Goal: Task Accomplishment & Management: Complete application form

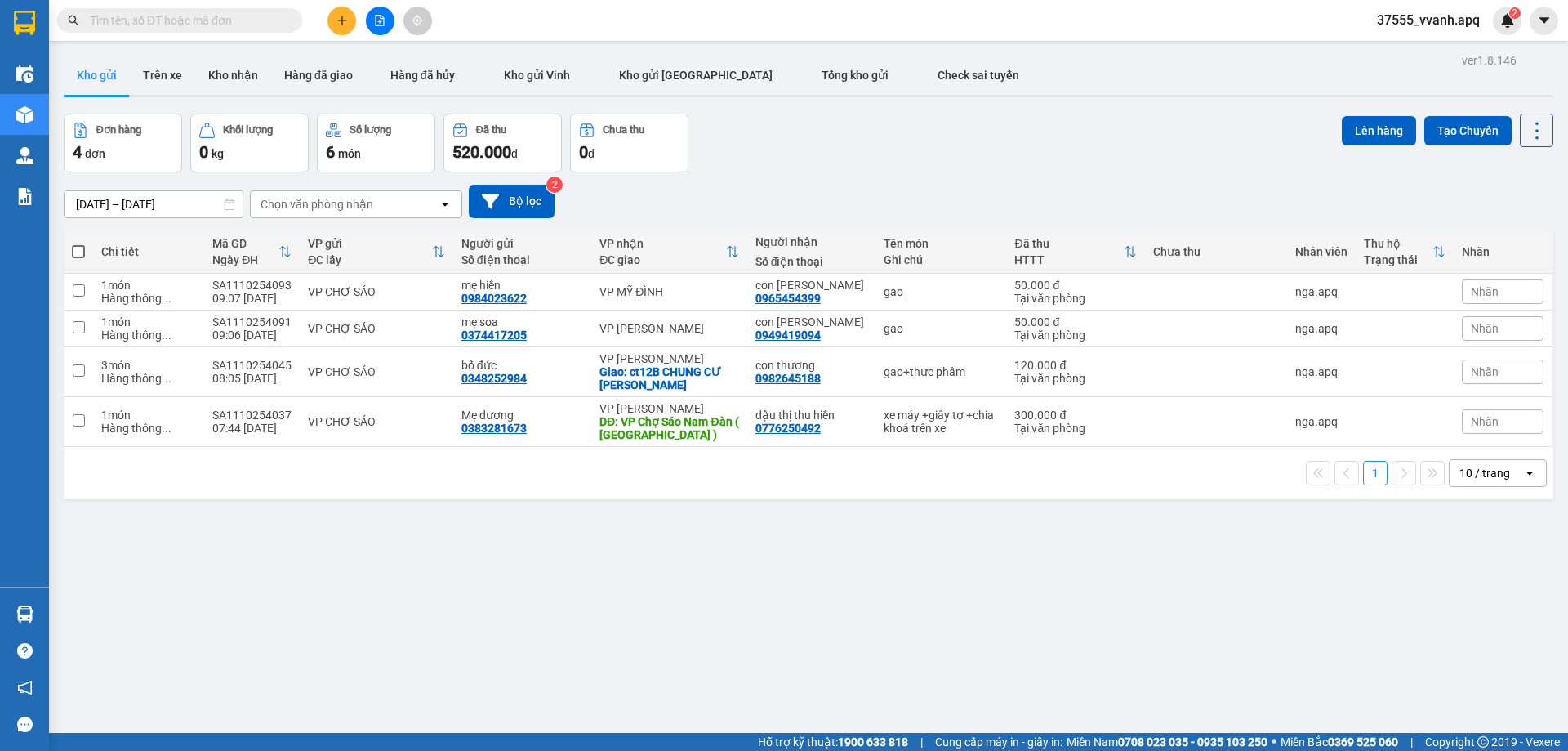
click at [1393, 15] on span "37555_vvanh.apq" at bounding box center [1427, 20] width 129 height 20
click at [1434, 56] on span "Đăng xuất" at bounding box center [1436, 51] width 92 height 18
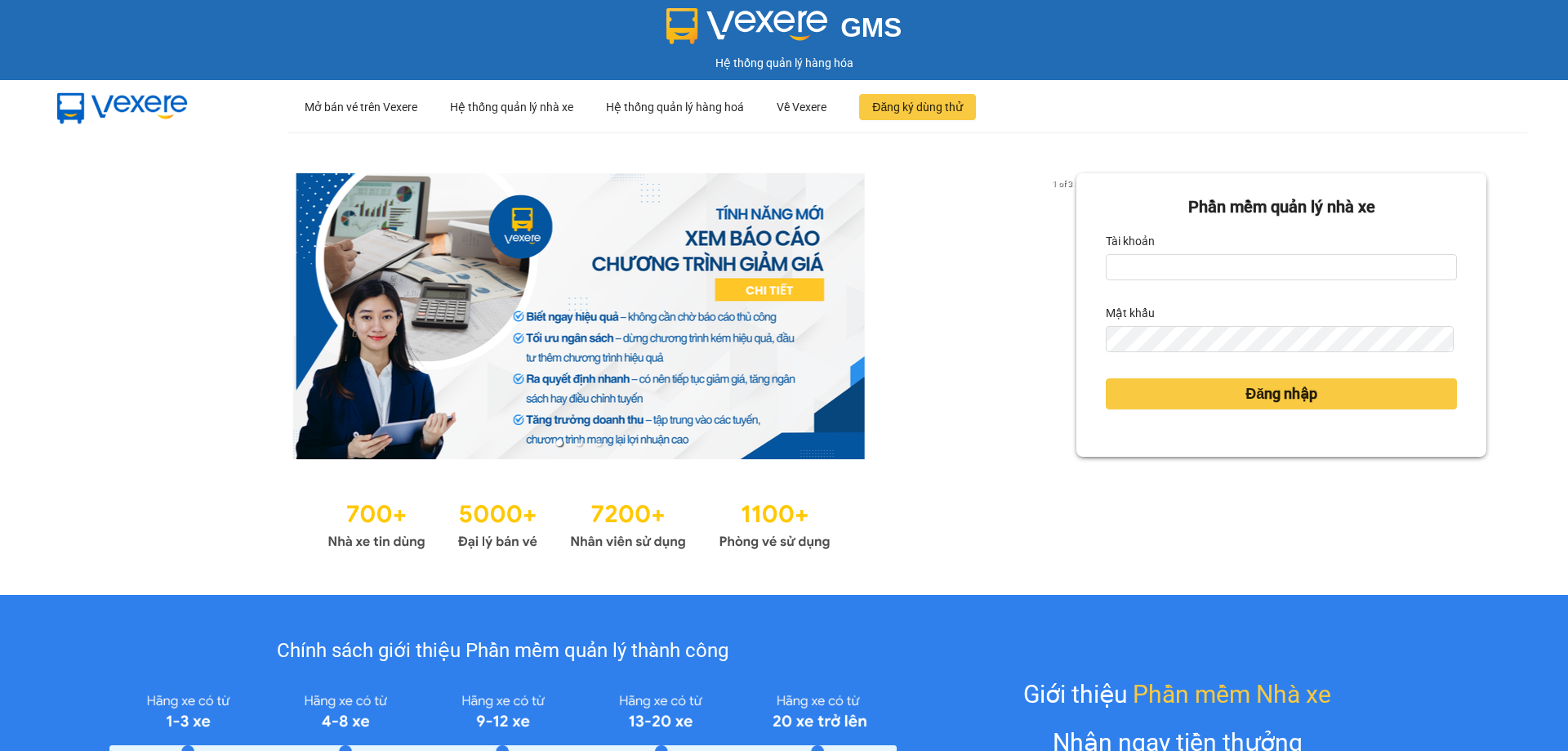
click at [1148, 253] on div "Tài khoản" at bounding box center [1281, 241] width 351 height 27
click at [1189, 271] on input "Tài khoản" at bounding box center [1281, 267] width 351 height 27
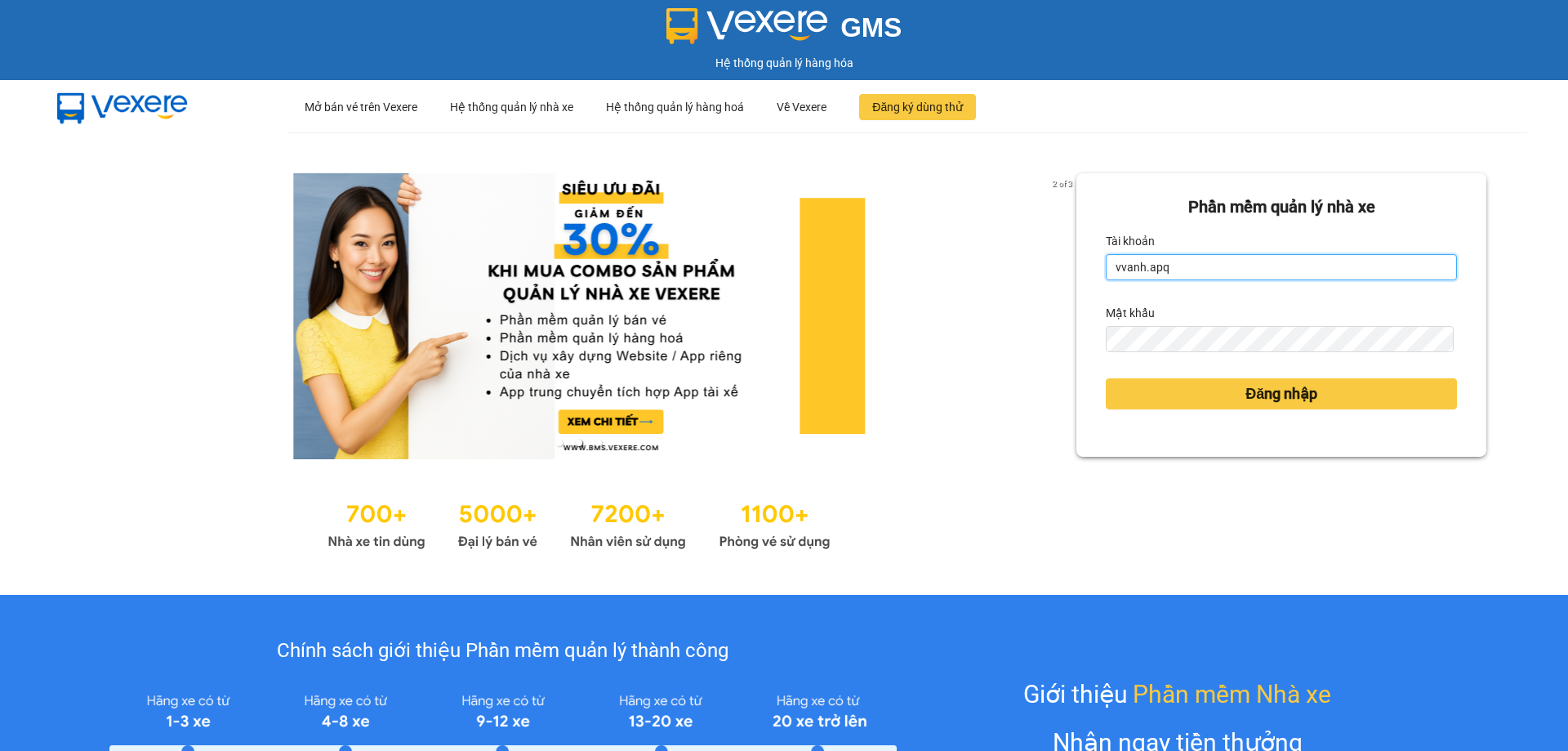
type input "vvanh.apq"
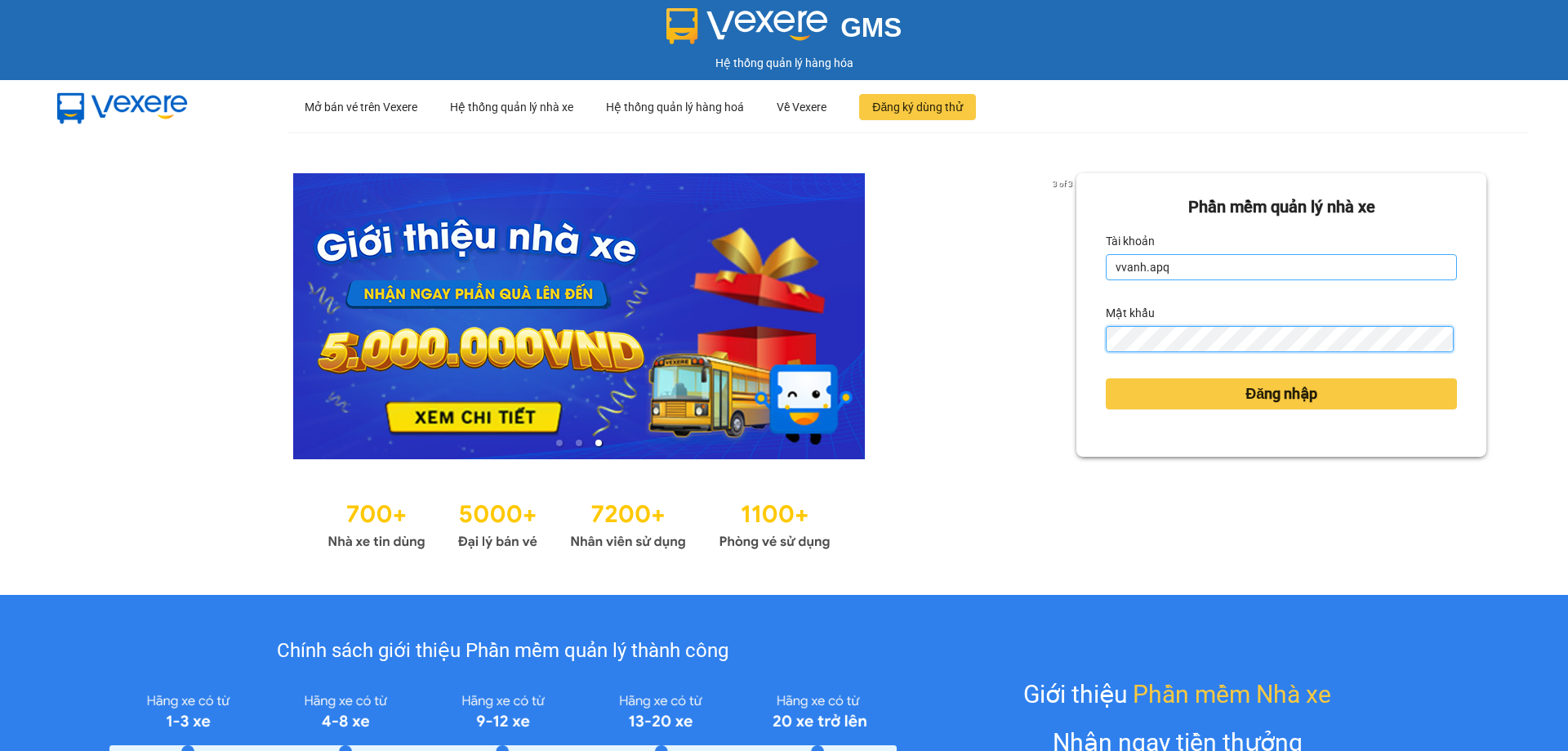
click at [1105, 378] on button "Đăng nhập" at bounding box center [1281, 393] width 351 height 31
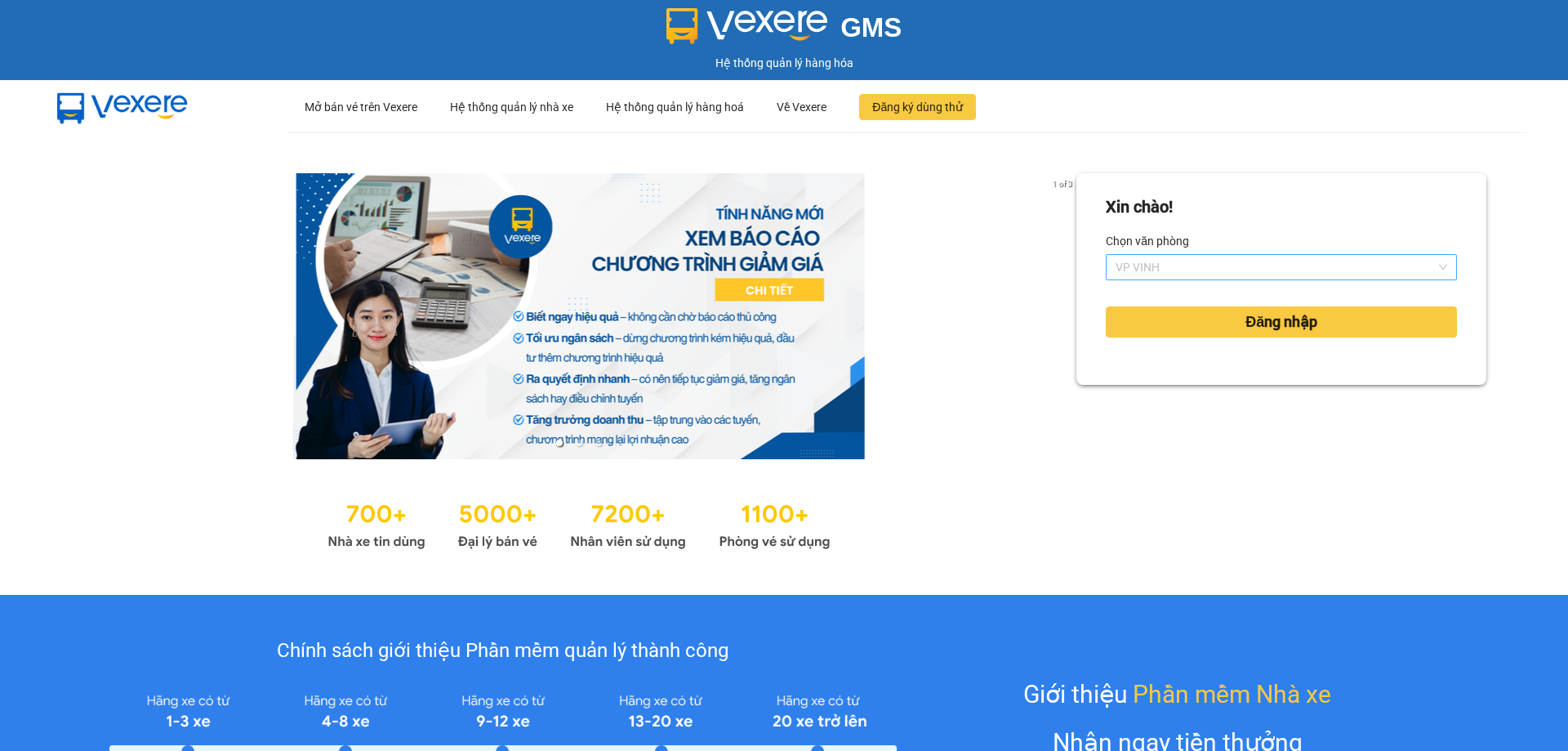
click at [1263, 263] on span "VP VINH" at bounding box center [1281, 267] width 332 height 25
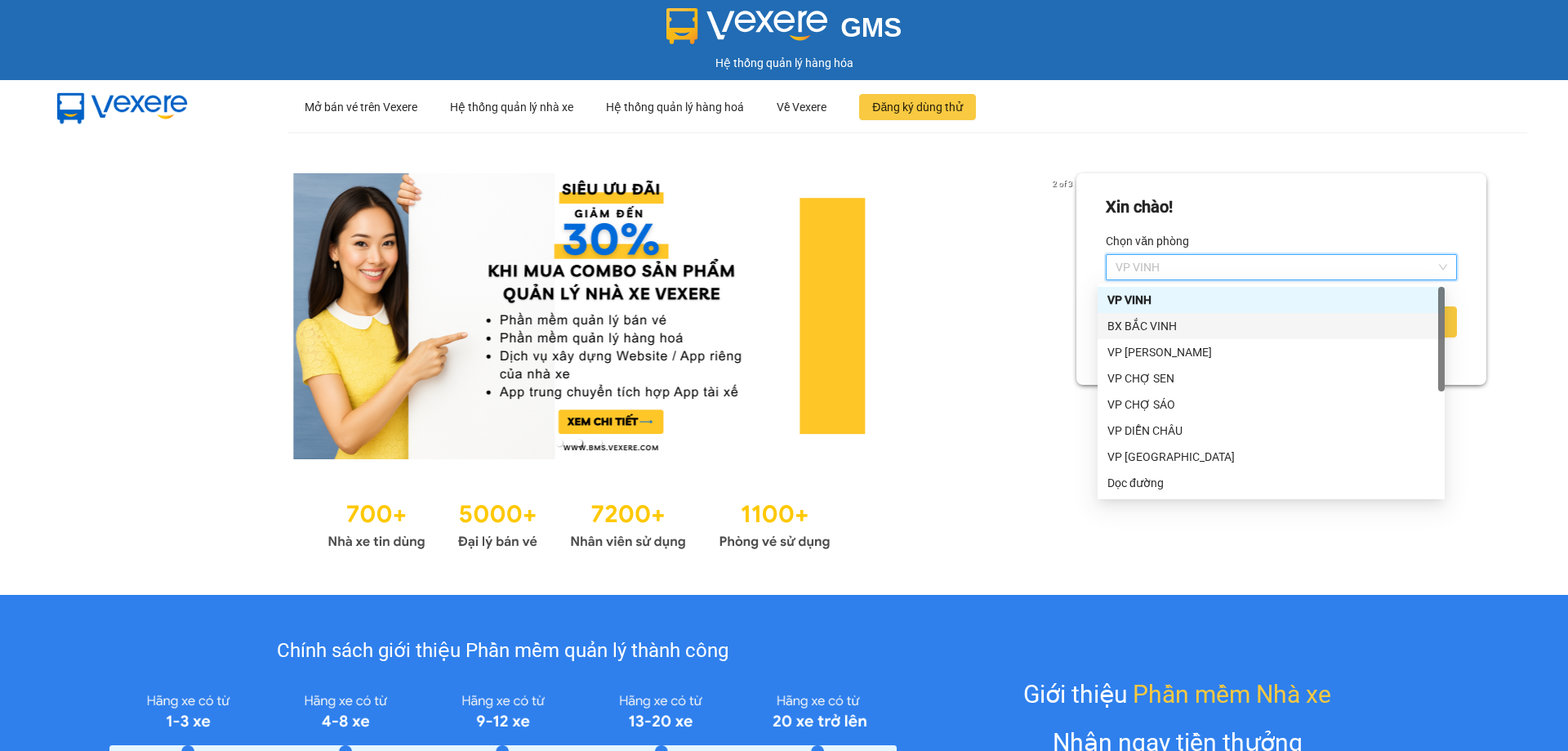
click at [1164, 327] on div "BX BẮC VINH" at bounding box center [1271, 327] width 327 height 18
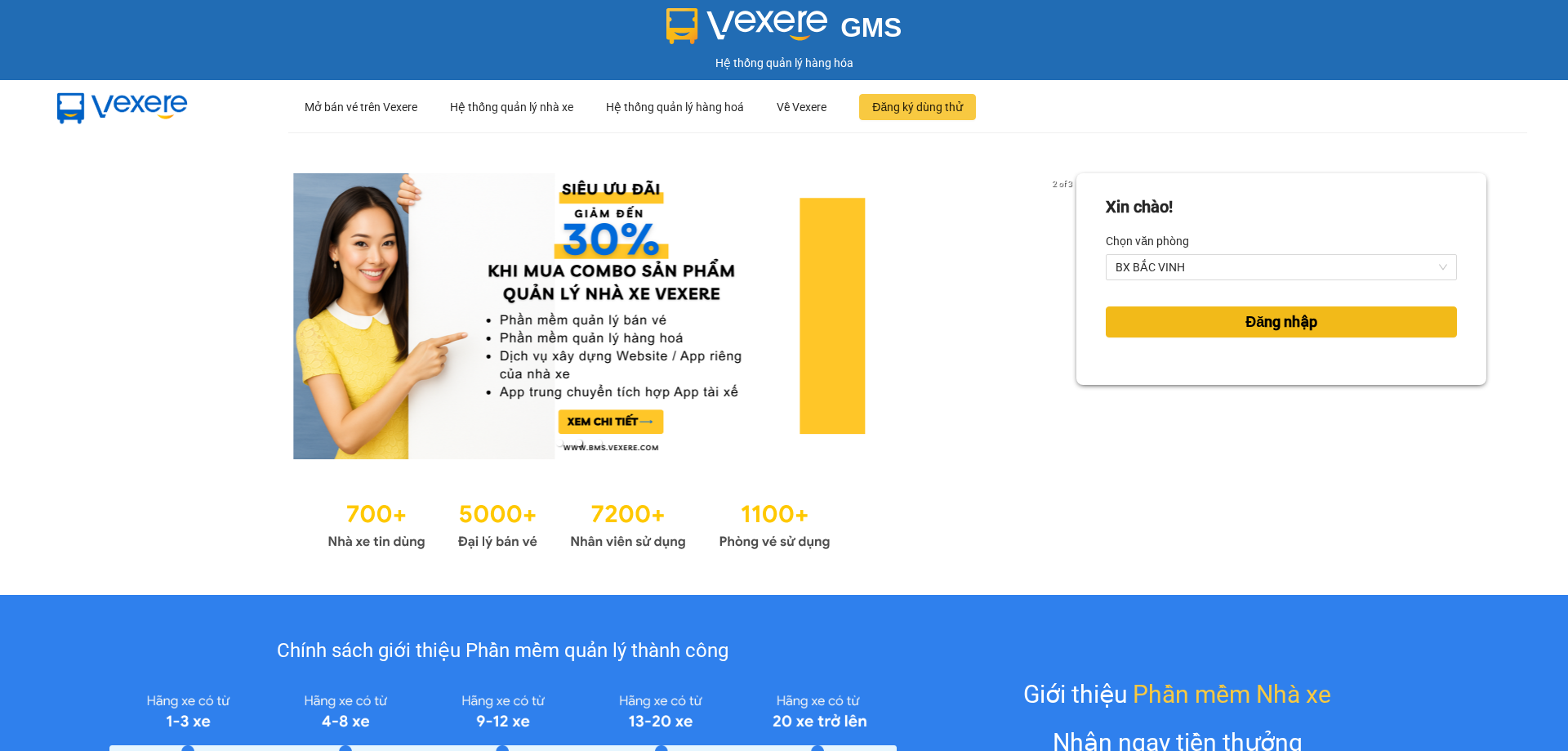
click at [1147, 334] on button "Đăng nhập" at bounding box center [1281, 322] width 351 height 31
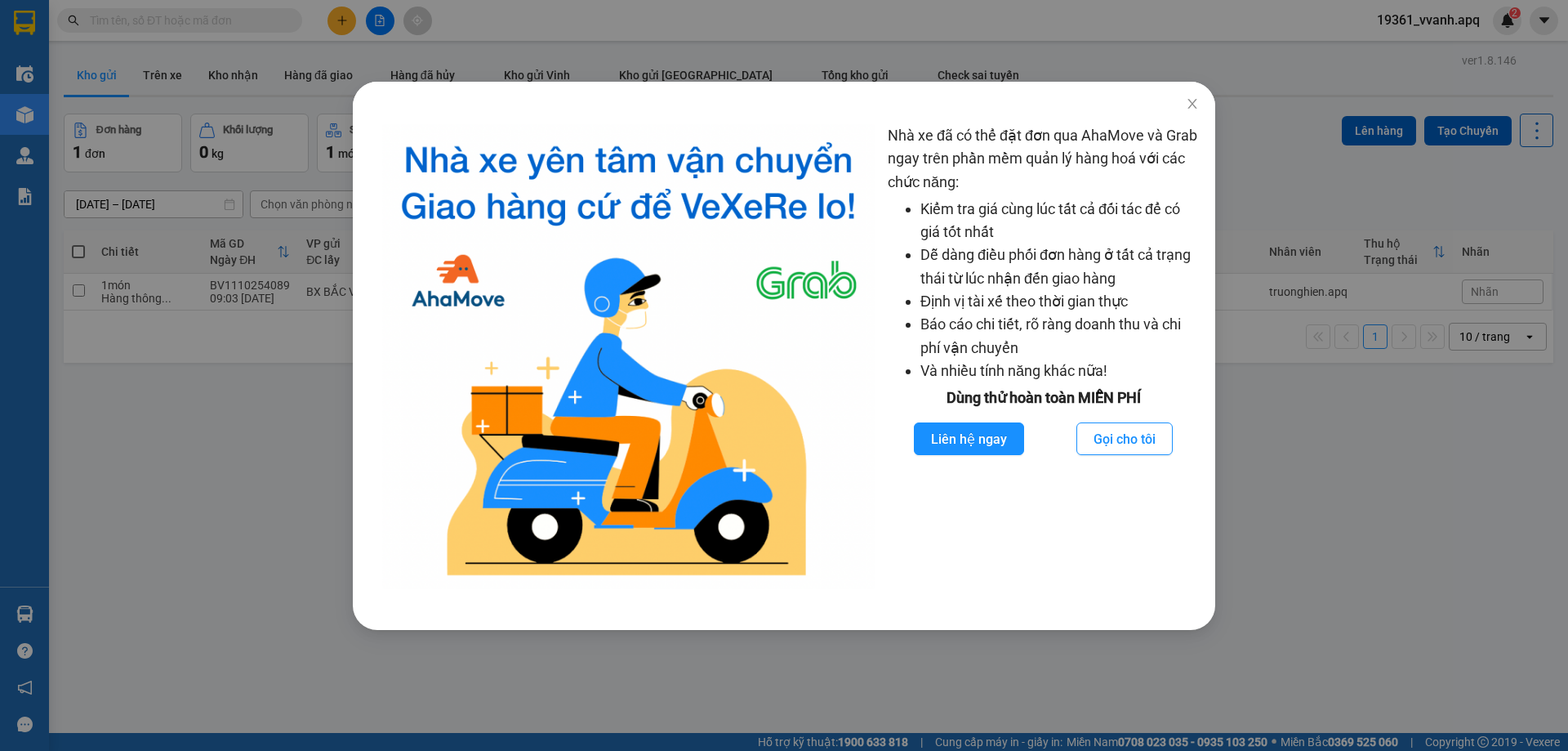
click at [1567, 375] on div "Nhà xe đã có thể đặt đơn qua AhaMove và Grab ngay trên phần mềm quản lý hàng ho…" at bounding box center [784, 375] width 1568 height 751
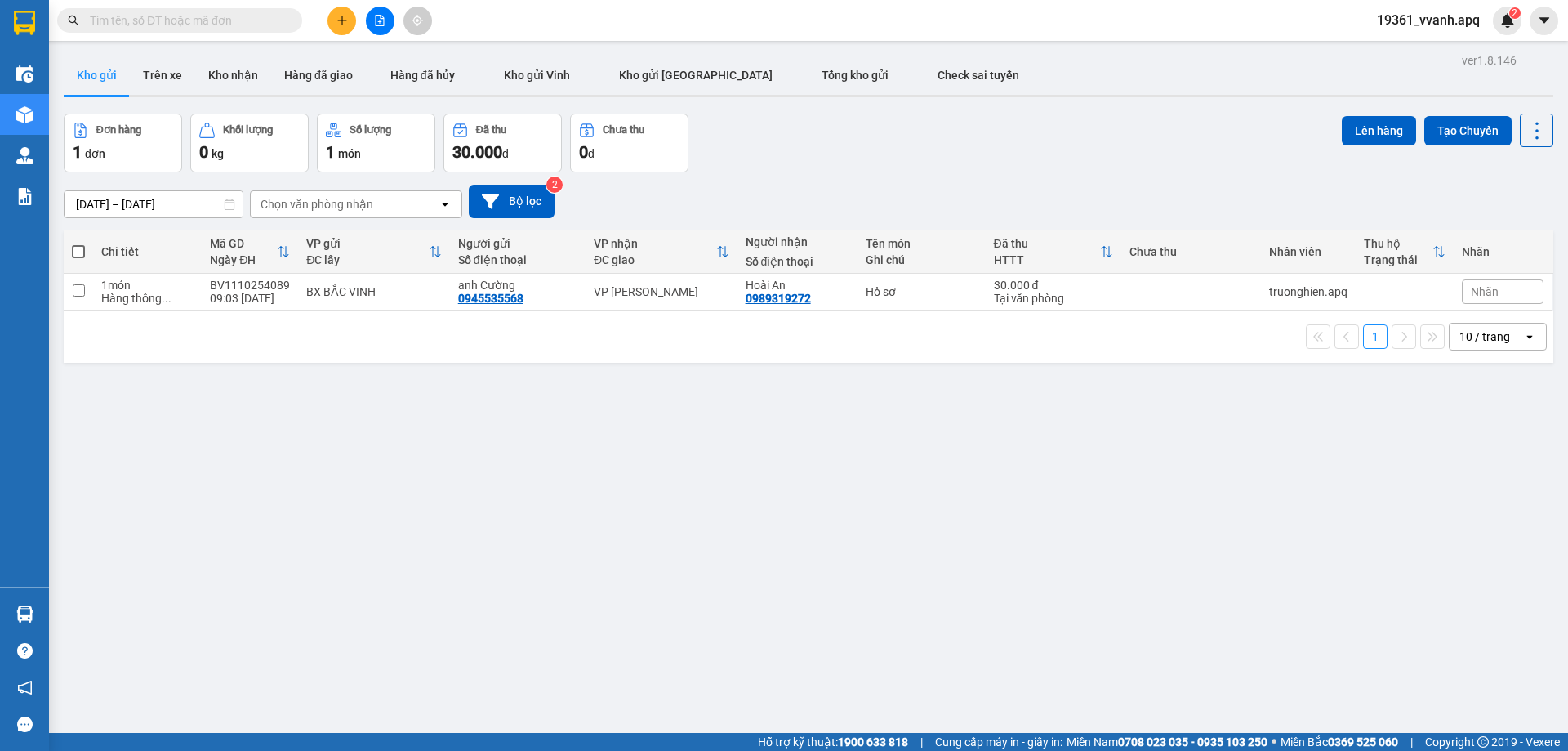
click at [339, 18] on icon "plus" at bounding box center [342, 20] width 12 height 12
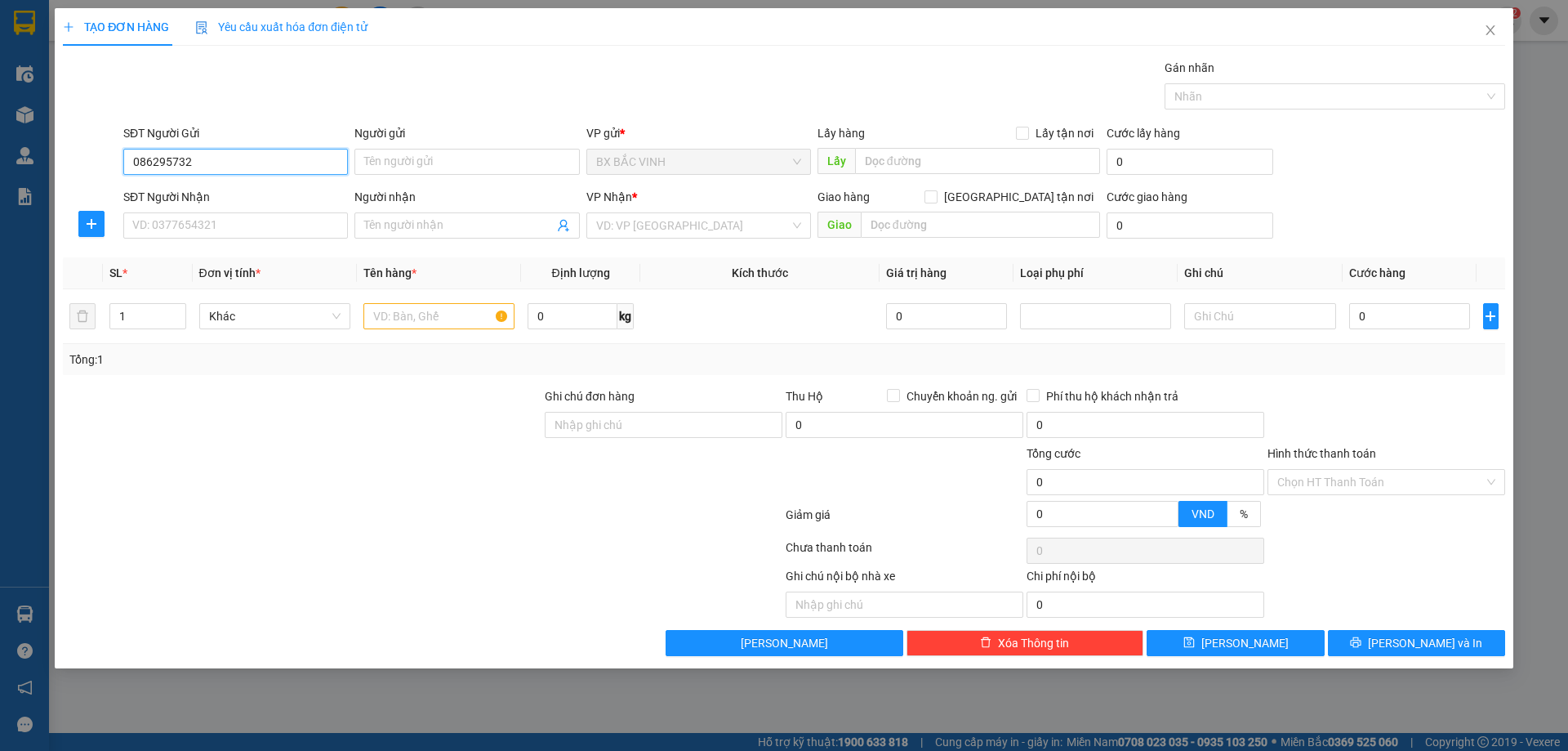
type input "0862957323"
click at [248, 187] on div "0862957323 - c uyên" at bounding box center [236, 195] width 205 height 18
type input "c uyên"
type input "0862957323"
click at [264, 218] on input "SĐT Người Nhận" at bounding box center [236, 225] width 225 height 27
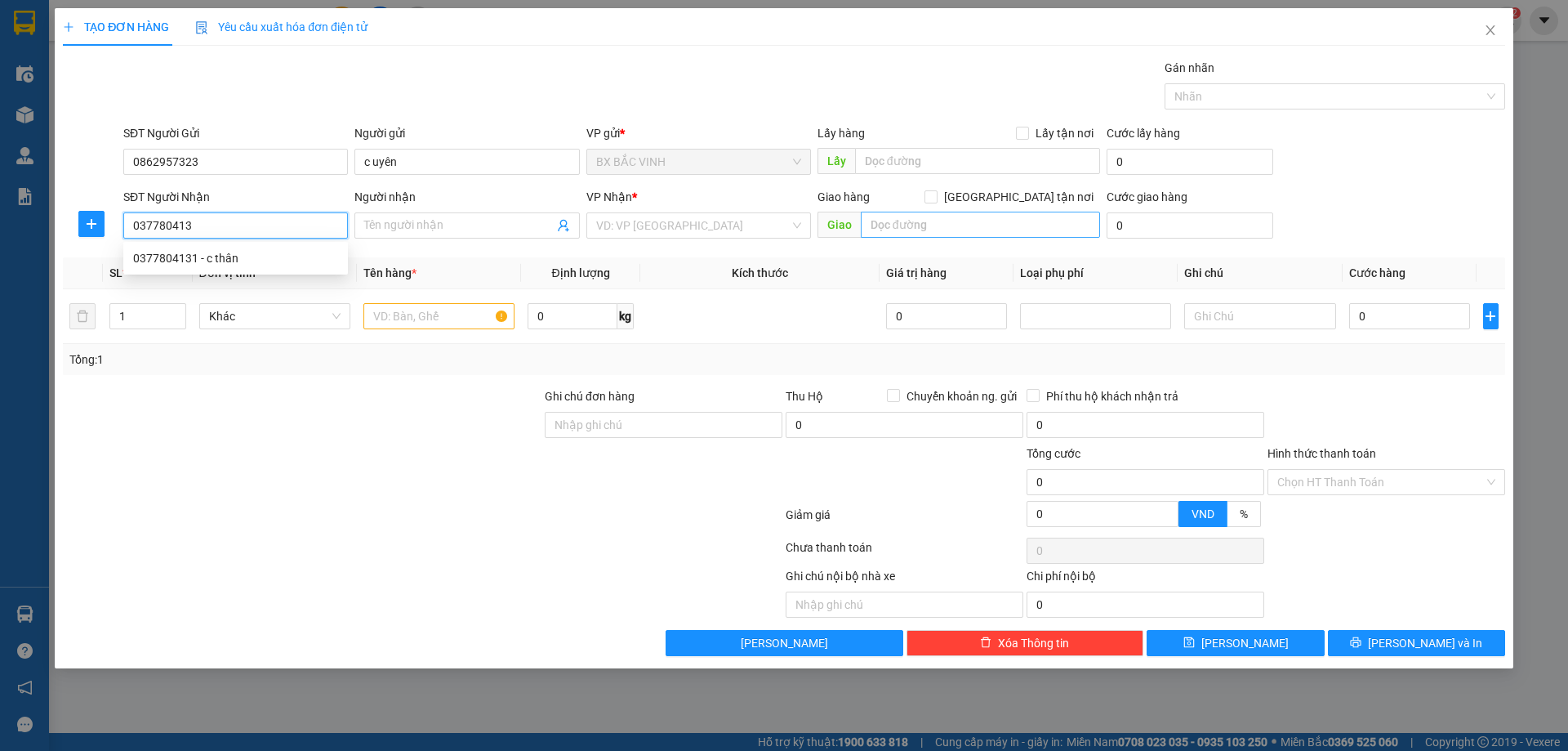
type input "0377804131"
click at [243, 250] on div "0377804131 - c thân" at bounding box center [236, 258] width 205 height 18
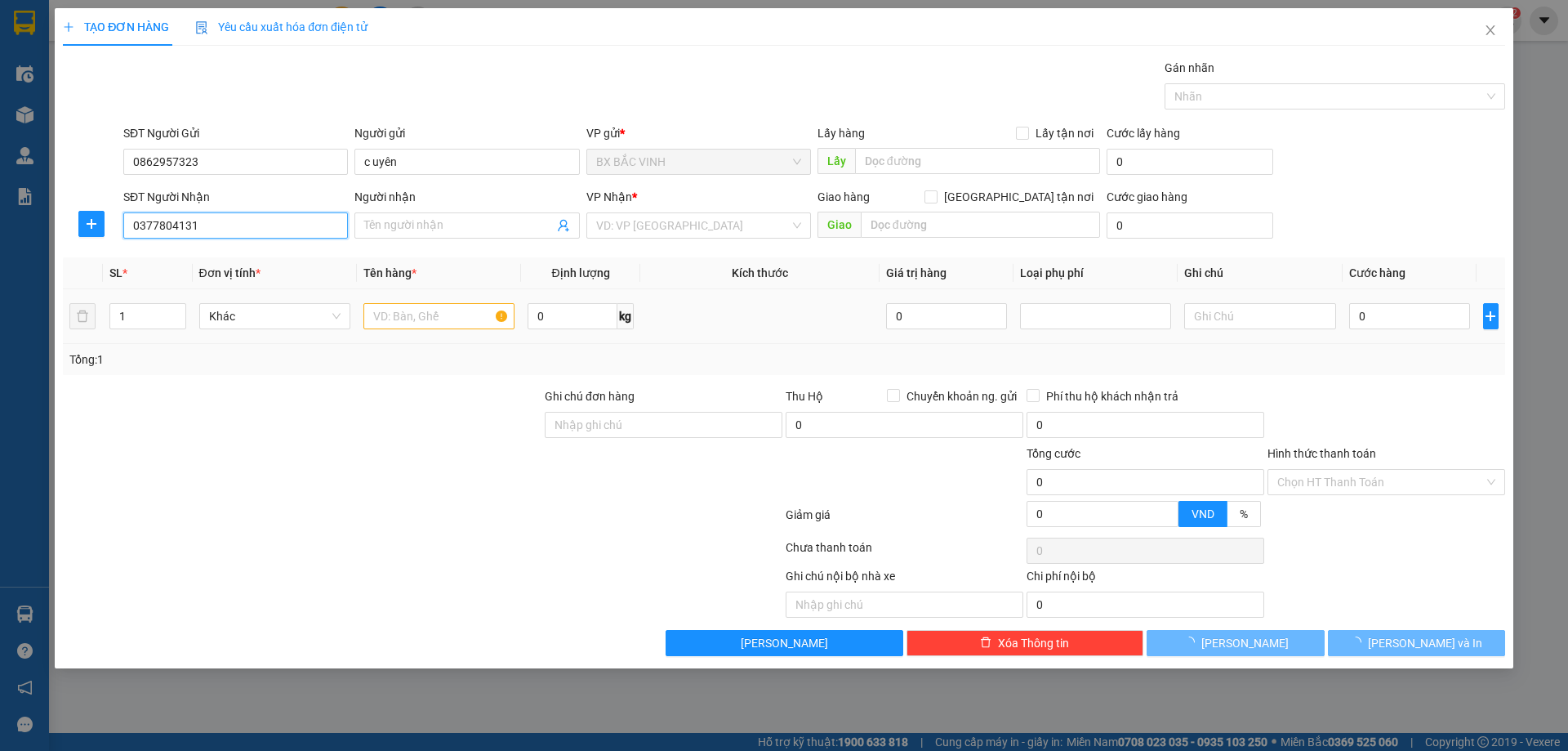
type input "c thân"
checkbox input "true"
type input "VP"
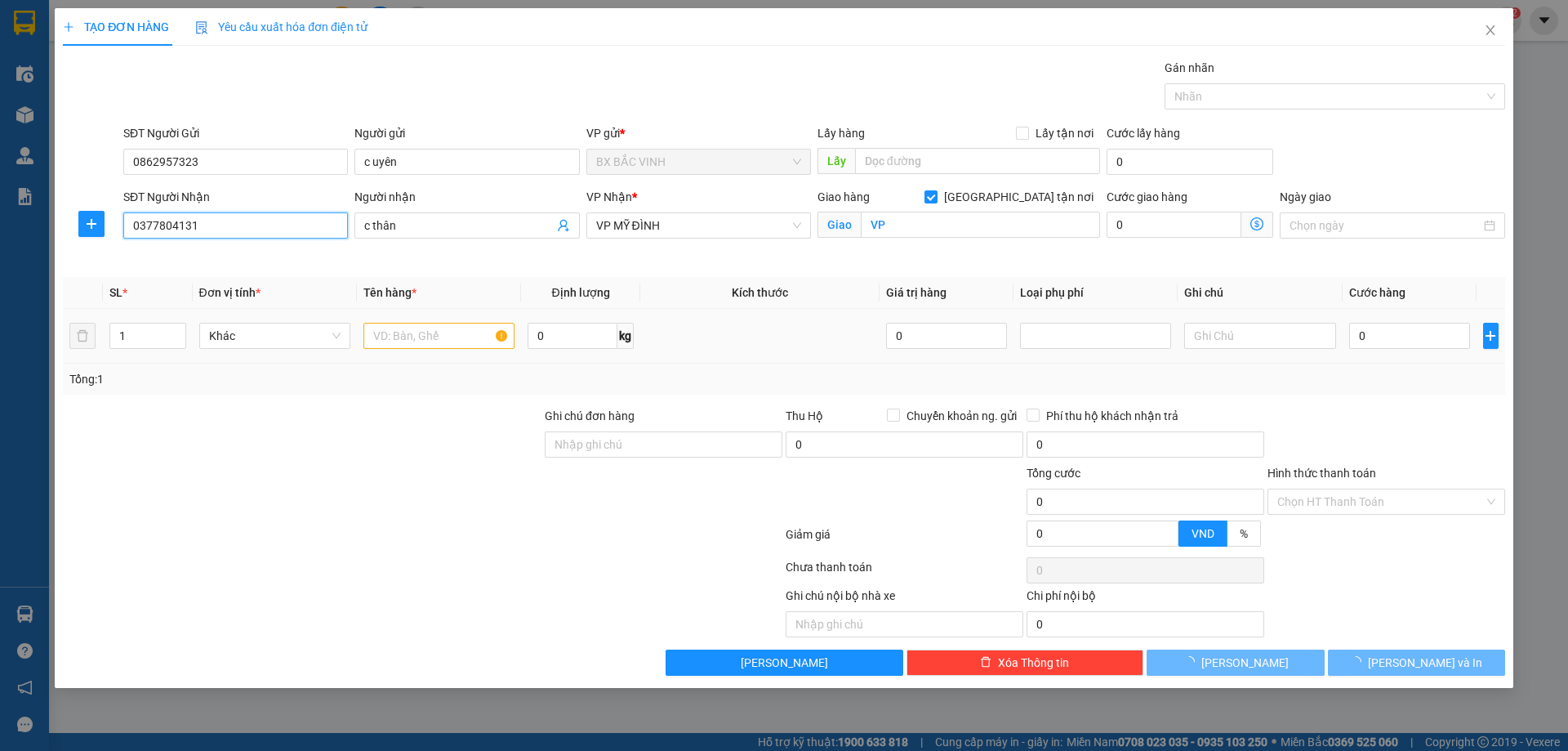
type input "0377804131"
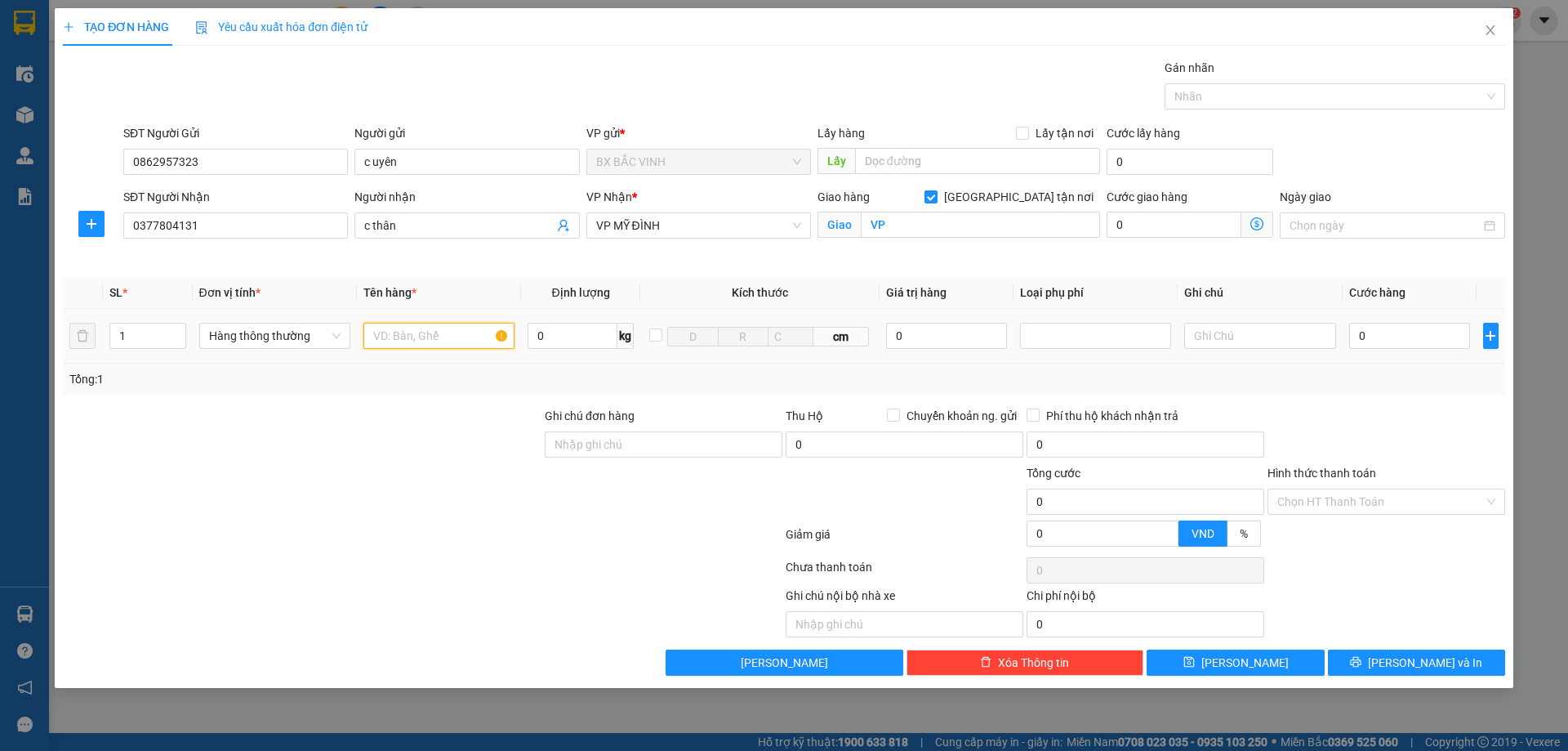
click at [439, 324] on input "text" at bounding box center [438, 336] width 151 height 27
type input "quần áo"
click at [1372, 338] on input "0" at bounding box center [1409, 336] width 122 height 27
type input "3"
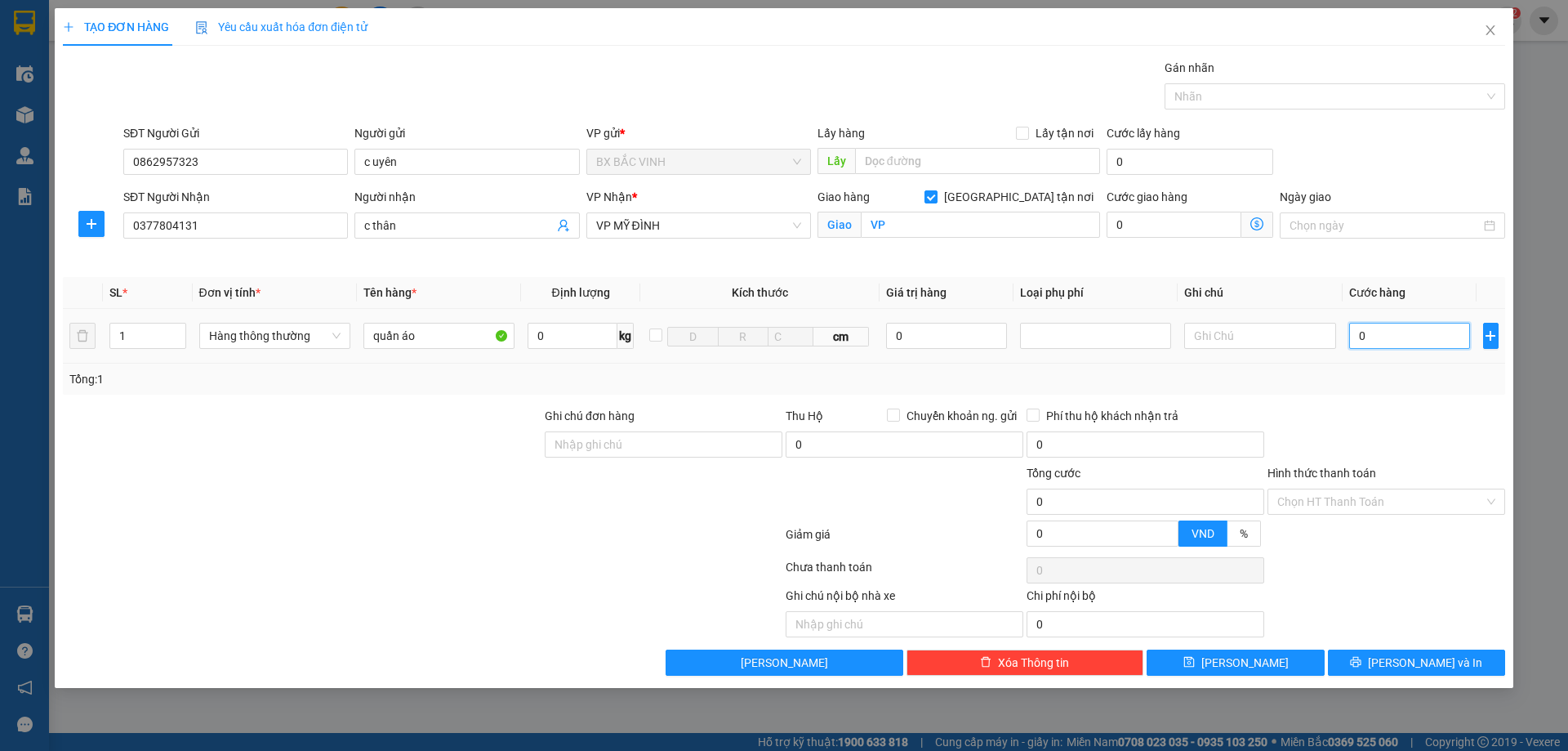
type input "3"
type input "30"
type input "30.000"
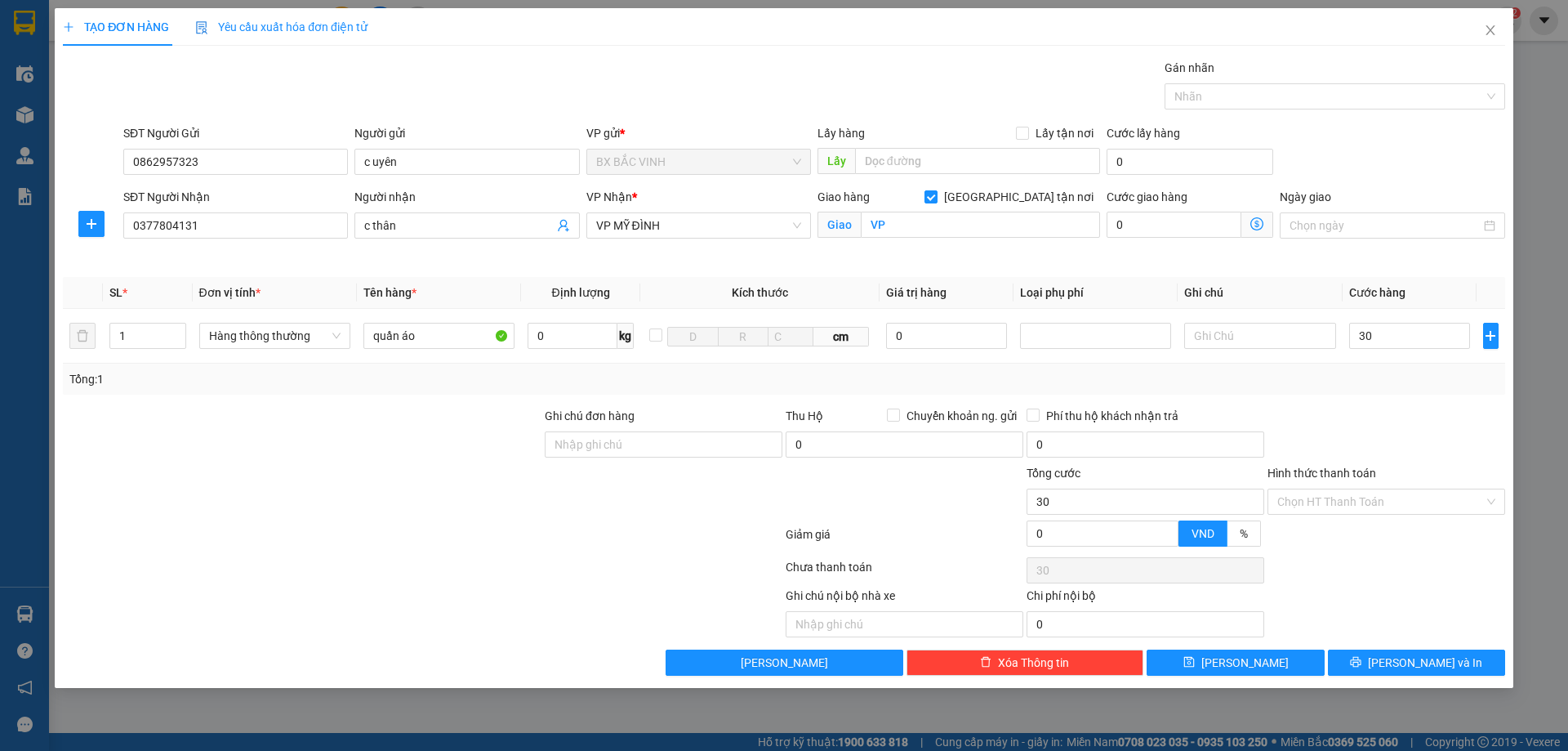
type input "30.000"
click at [1344, 433] on div at bounding box center [1385, 435] width 240 height 58
click at [1355, 493] on input "Hình thức thanh toán" at bounding box center [1381, 501] width 207 height 25
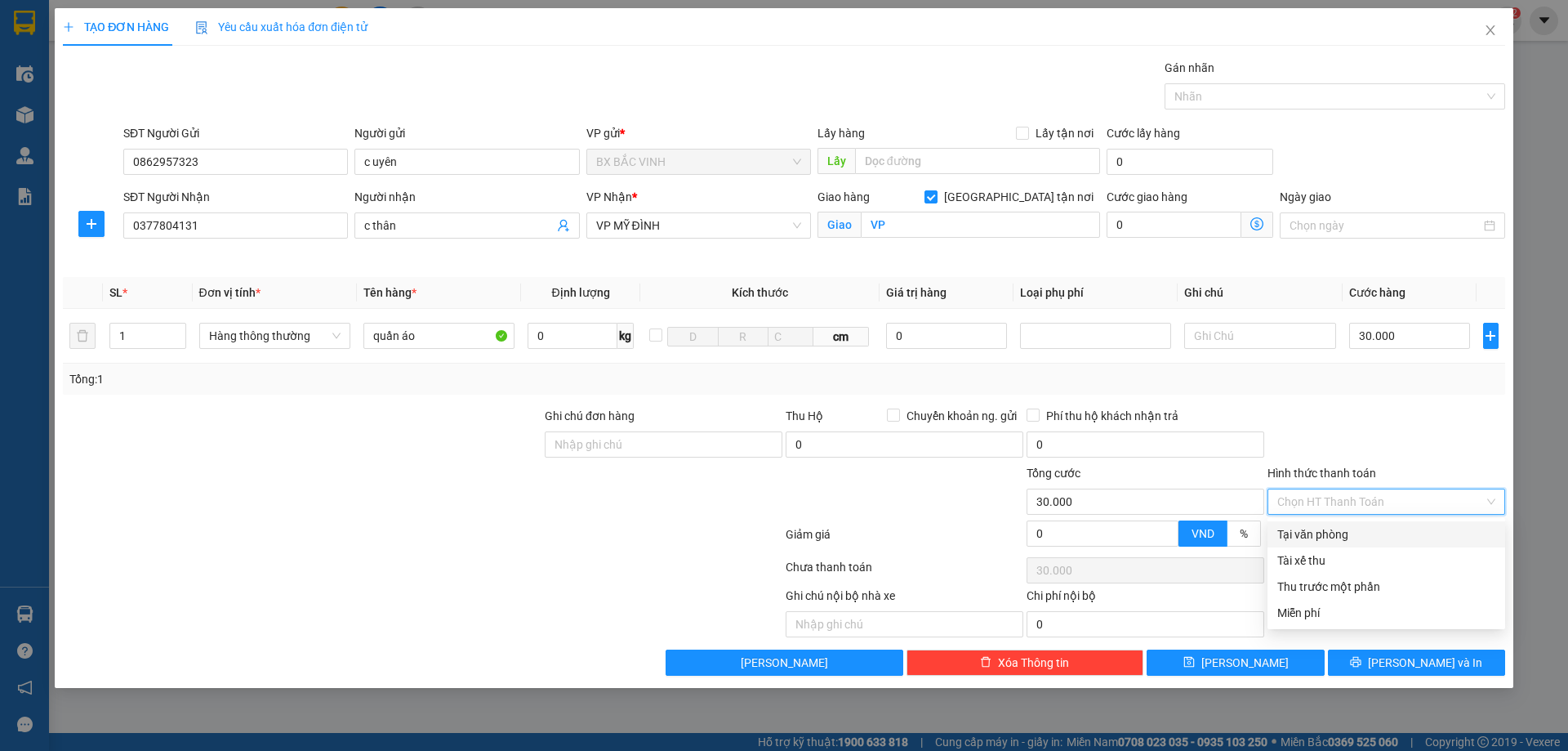
click at [1354, 525] on div "Tại văn phòng" at bounding box center [1386, 534] width 218 height 18
type input "0"
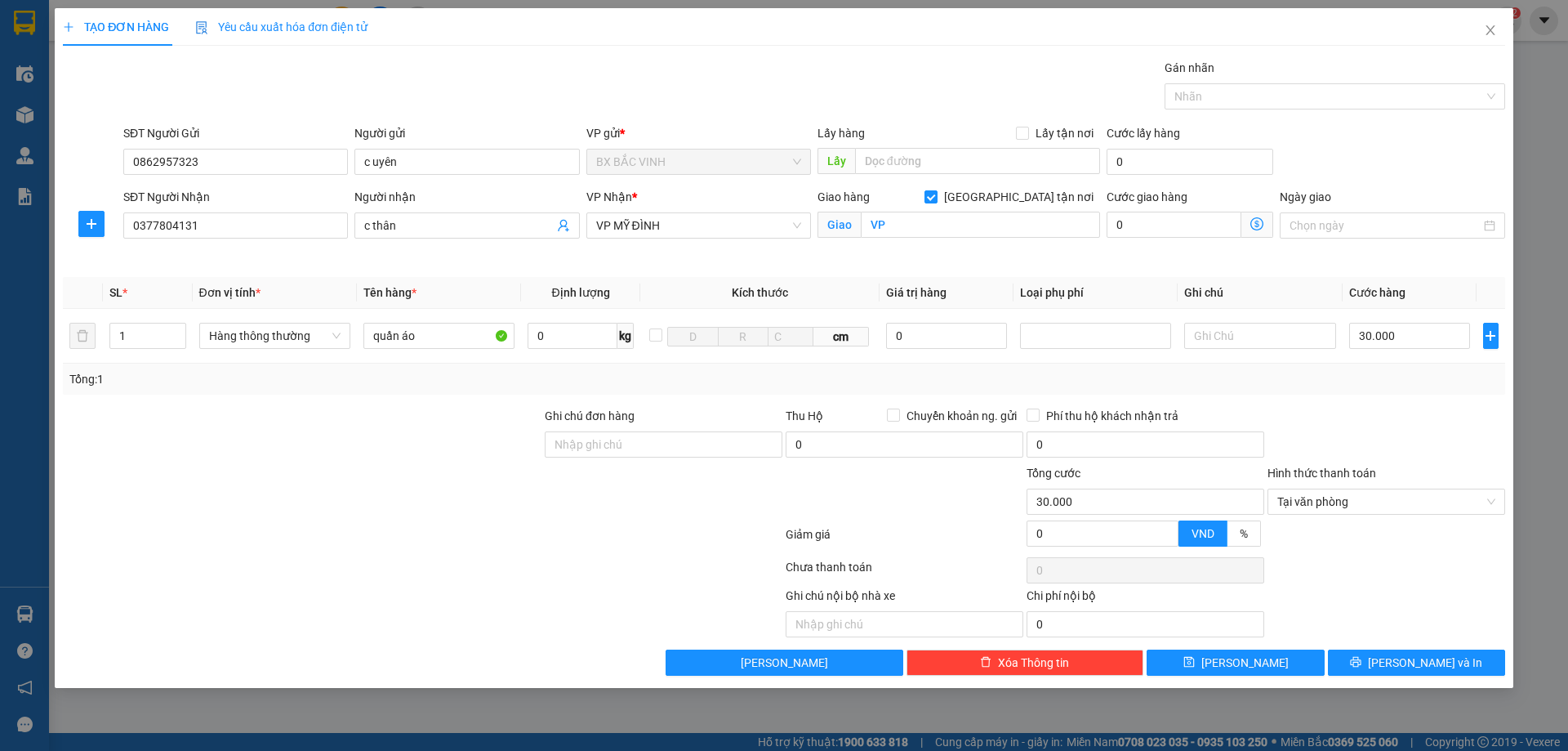
click at [1359, 454] on div at bounding box center [1385, 435] width 240 height 58
click at [1361, 662] on icon "printer" at bounding box center [1355, 661] width 12 height 12
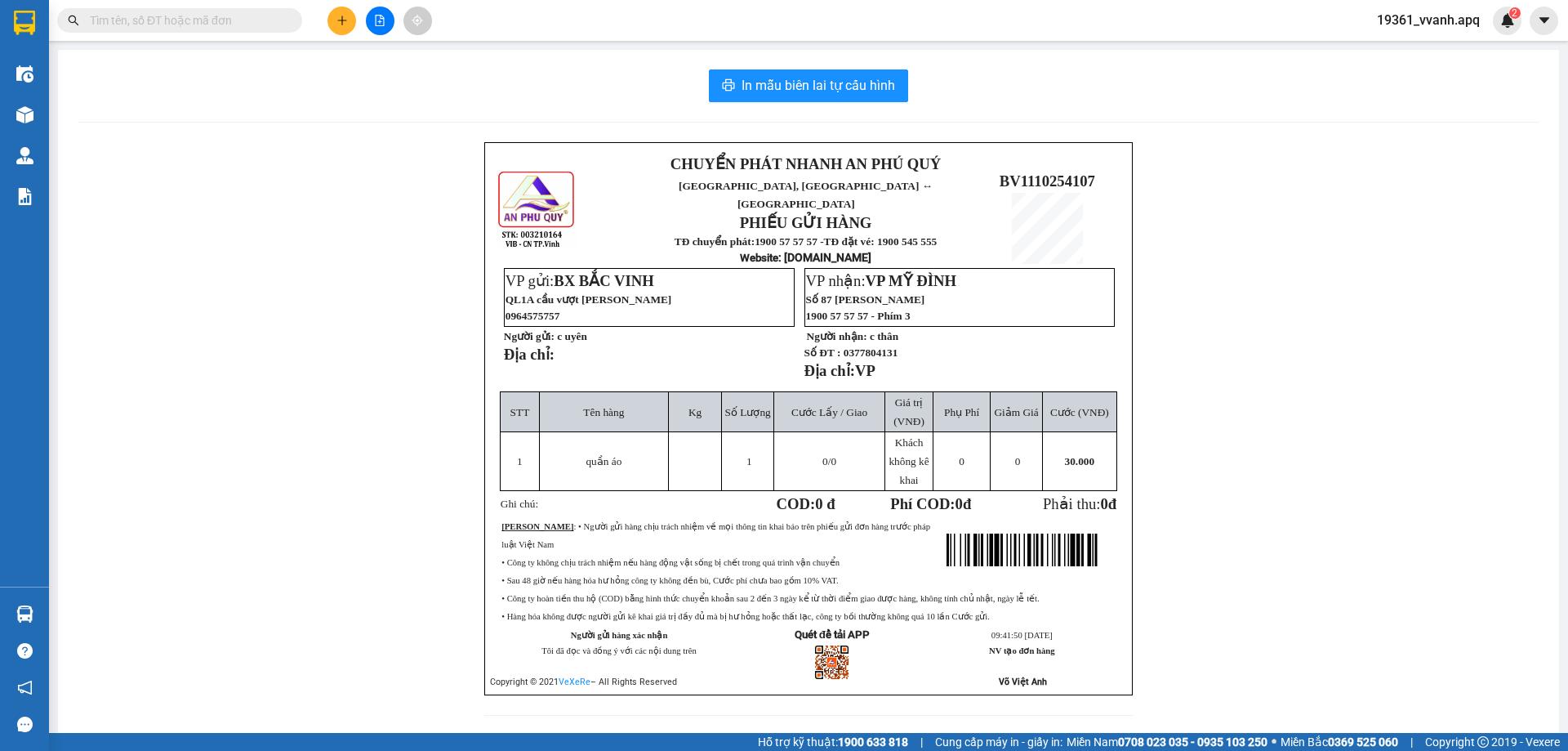
drag, startPoint x: 410, startPoint y: 231, endPoint x: 395, endPoint y: 605, distance: 374.3
click at [414, 239] on div "CHUYỂN PHÁT NHANH AN PHÚ QUÝ NGHỆ AN, [GEOGRAPHIC_DATA] ↔ [GEOGRAPHIC_DATA] PHI…" at bounding box center [808, 438] width 1462 height 593
